Goal: Task Accomplishment & Management: Use online tool/utility

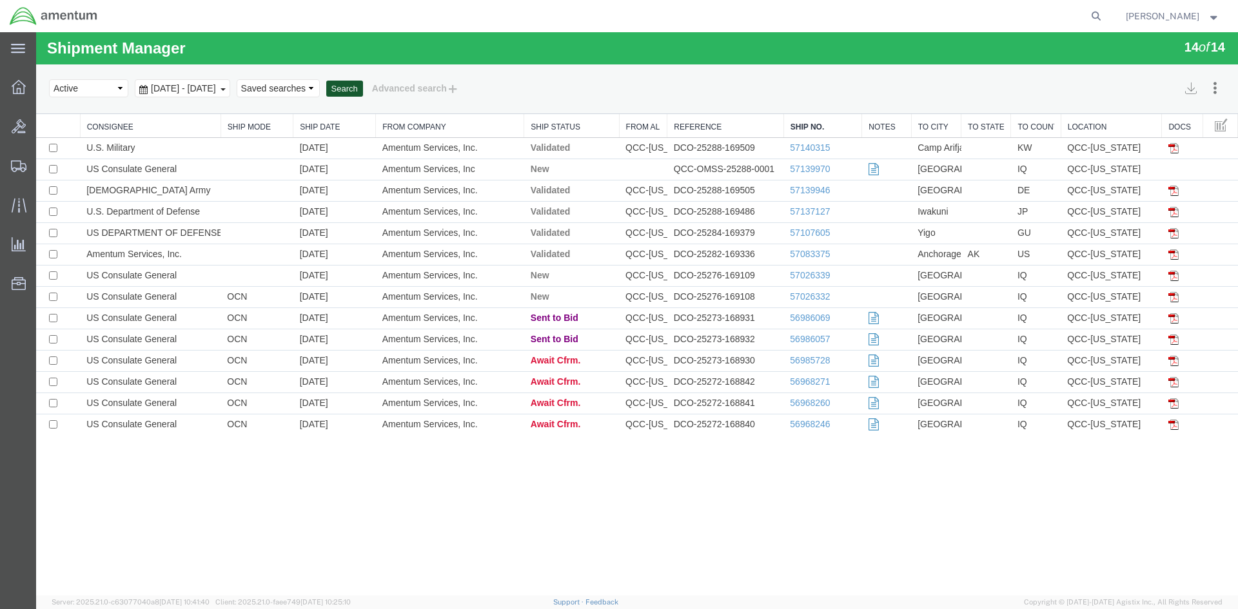
click at [363, 86] on button "Search" at bounding box center [344, 89] width 37 height 17
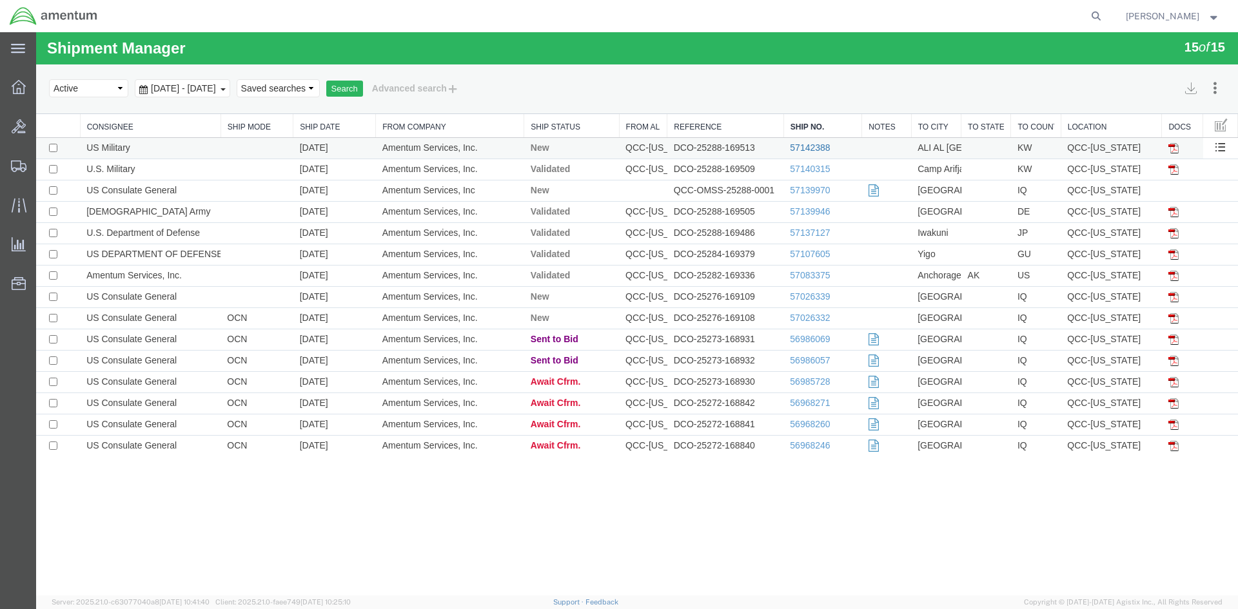
click at [812, 145] on link "57142388" at bounding box center [810, 148] width 40 height 10
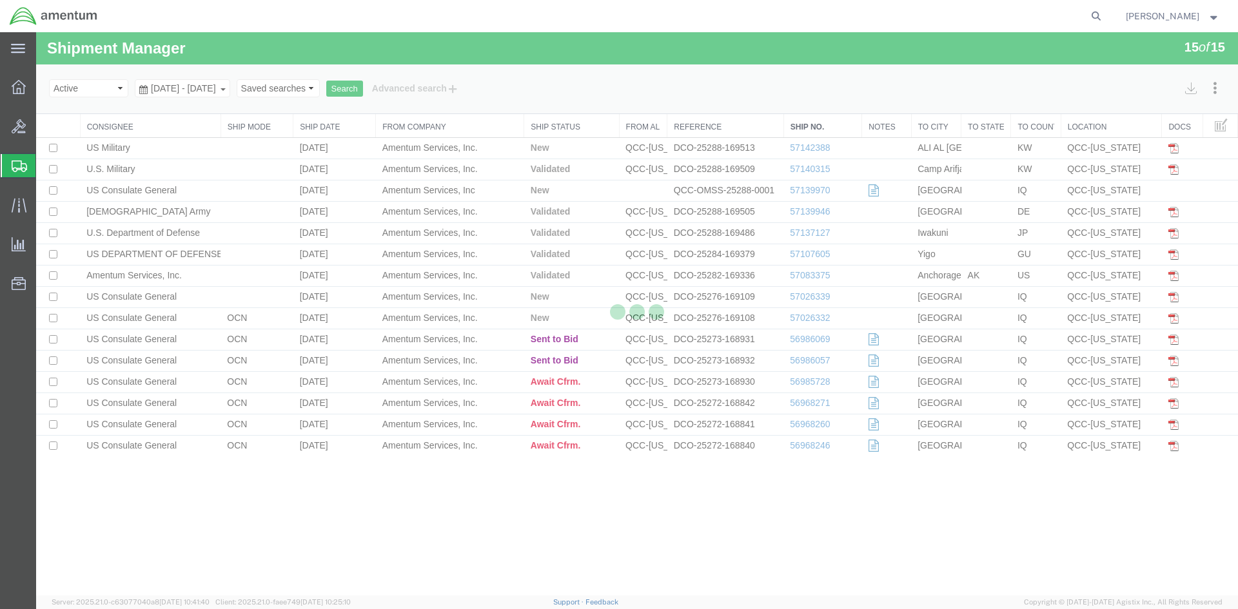
select select "42668"
select select "42682"
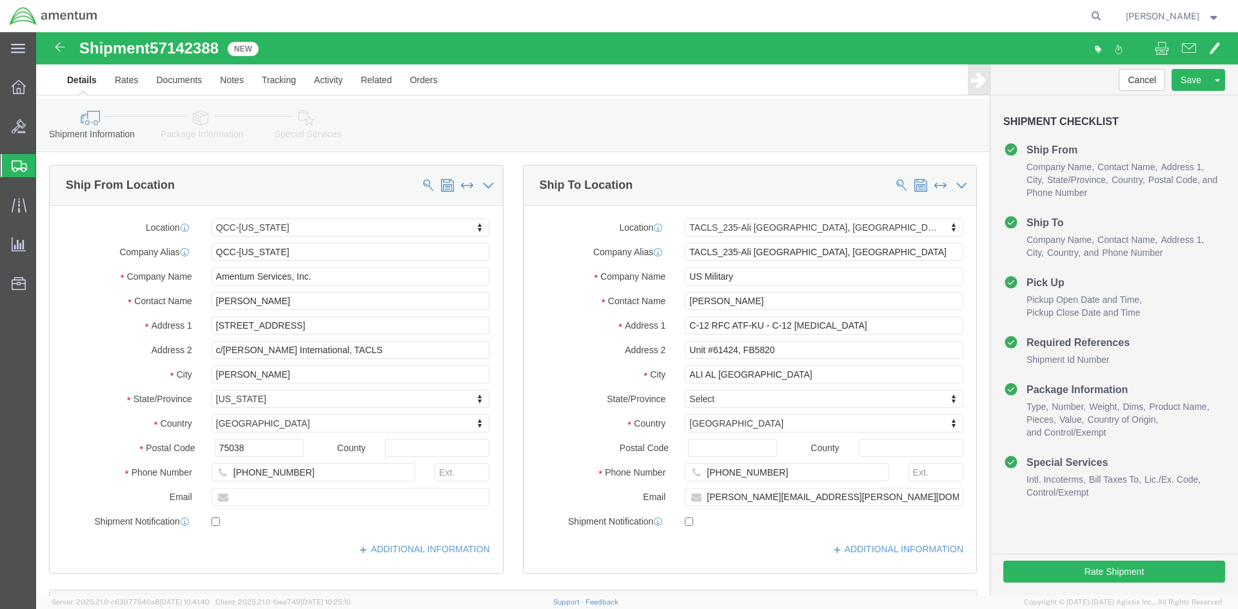
click icon
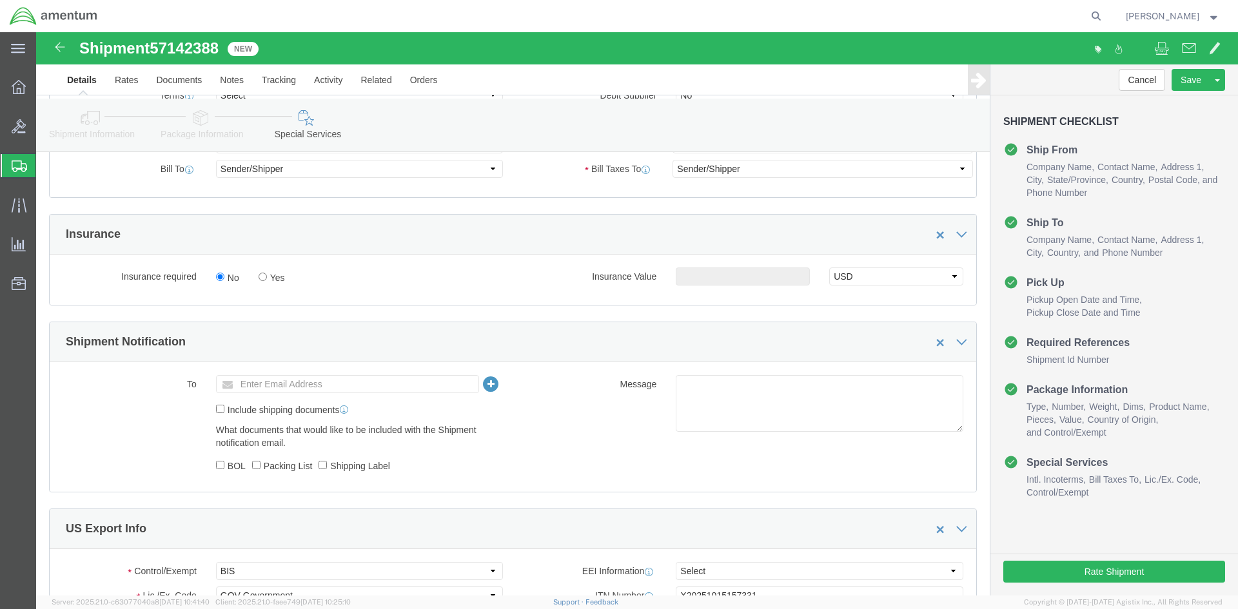
scroll to position [774, 0]
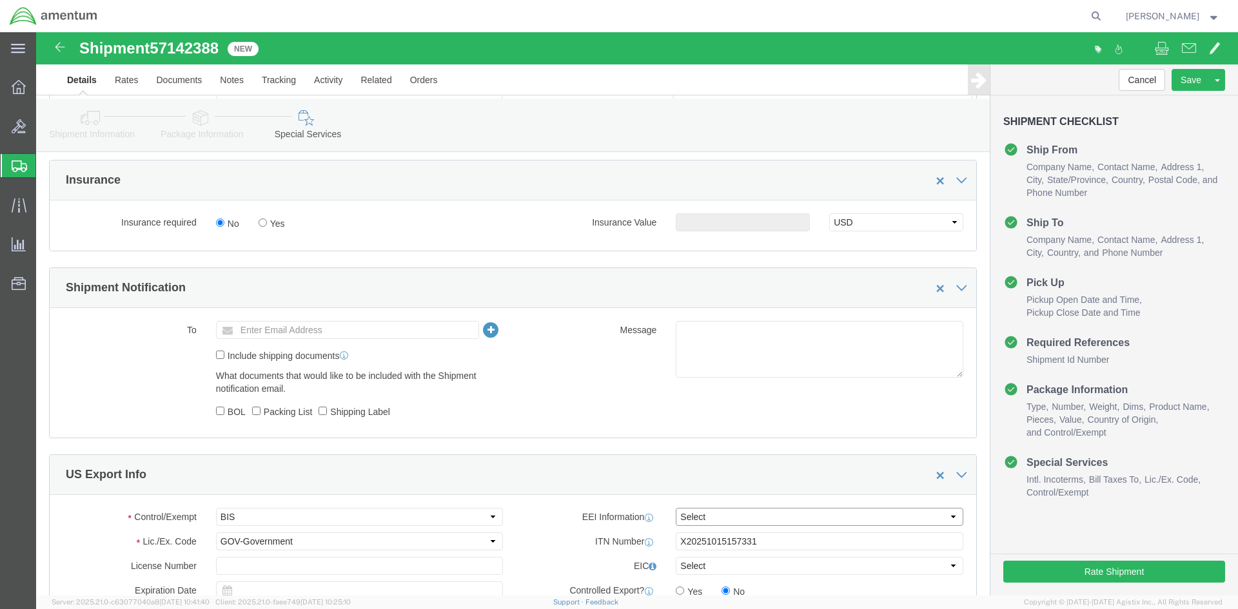
click select "Select AES-Direct EEI Carrier File EEI EEI Exempt"
select select "AESD"
click select "Select AES-Direct EEI Carrier File EEI EEI Exempt"
click button "Rate Shipment"
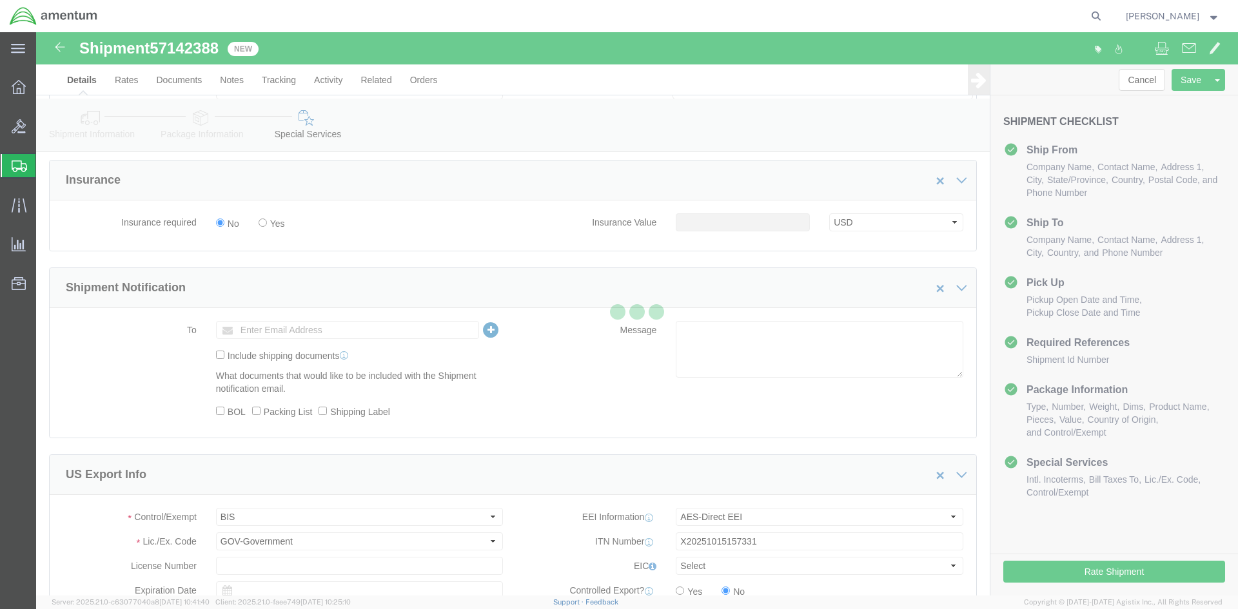
scroll to position [0, 0]
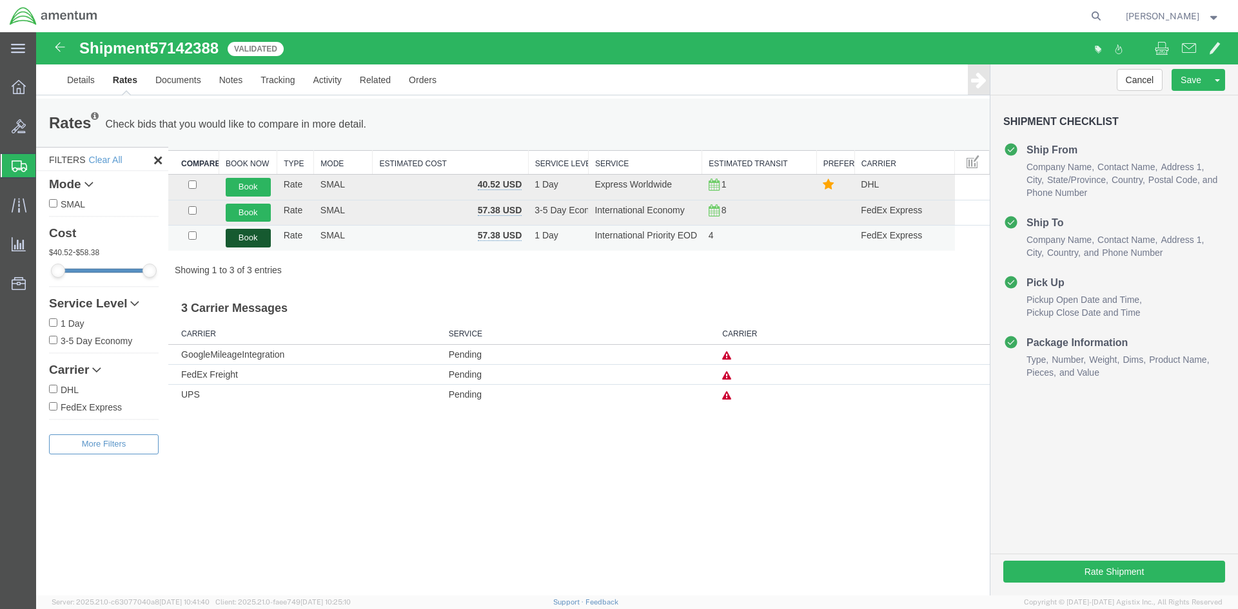
click at [245, 233] on button "Book" at bounding box center [248, 238] width 45 height 19
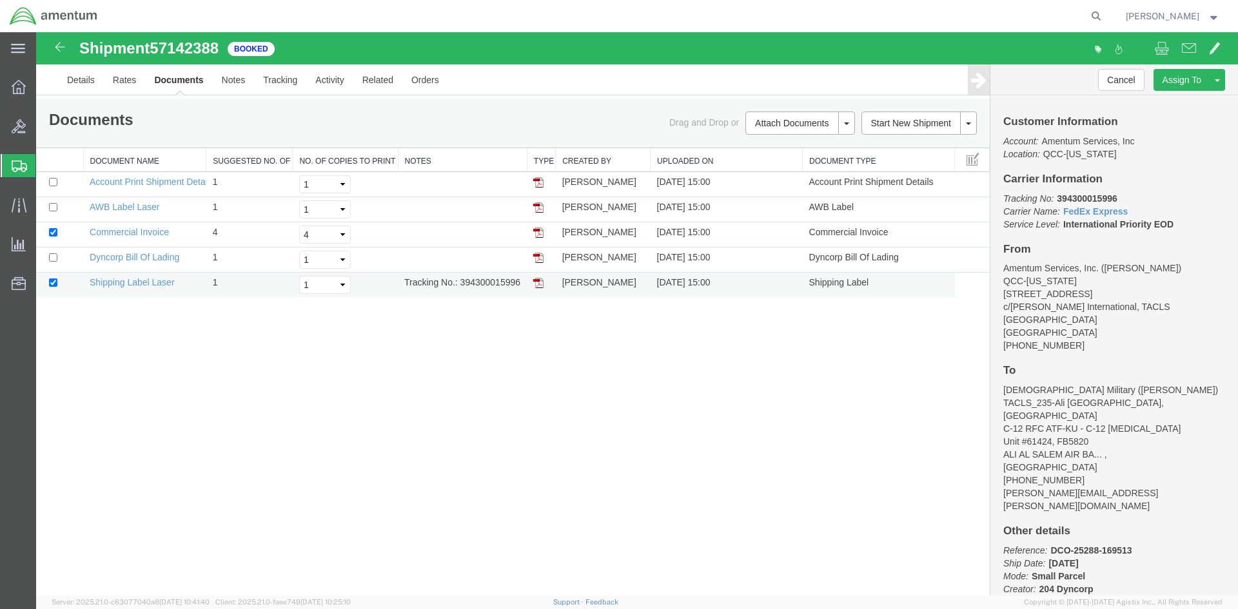
click at [538, 286] on img at bounding box center [538, 283] width 10 height 10
drag, startPoint x: 536, startPoint y: 210, endPoint x: 61, endPoint y: 317, distance: 487.1
click at [536, 210] on img at bounding box center [538, 208] width 10 height 10
click at [18, 88] on icon at bounding box center [19, 87] width 14 height 14
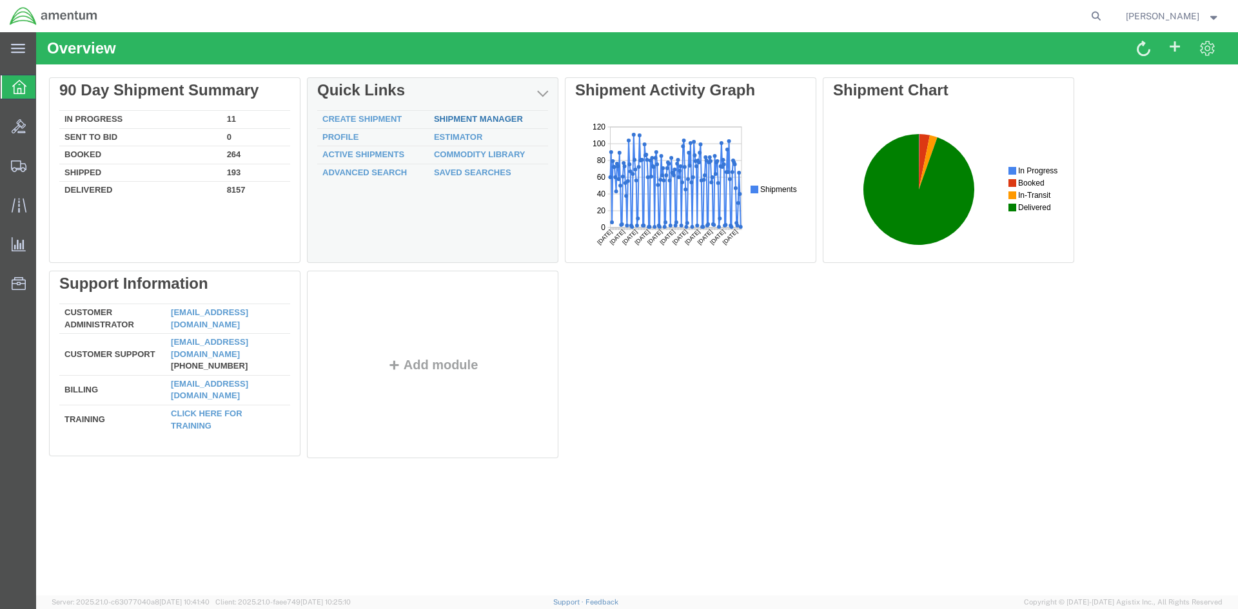
click at [477, 120] on link "Shipment Manager" at bounding box center [478, 119] width 89 height 10
